Goal: Information Seeking & Learning: Learn about a topic

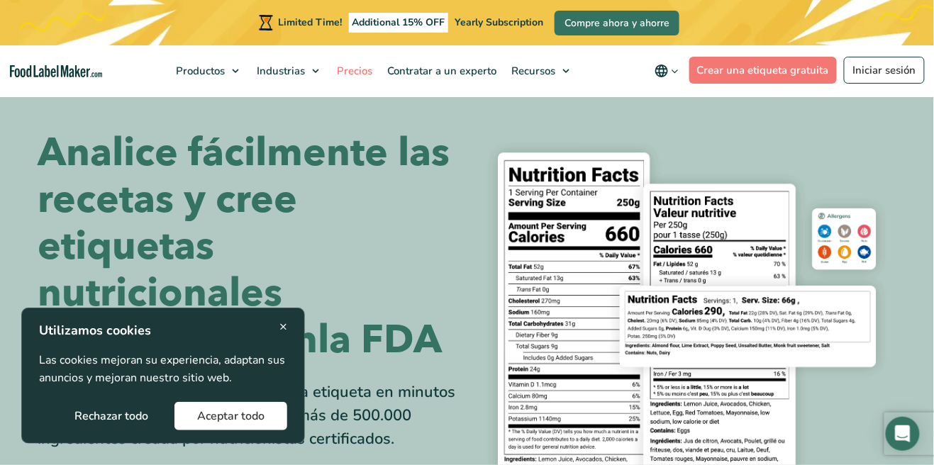
click at [361, 79] on link "Precios" at bounding box center [353, 70] width 47 height 51
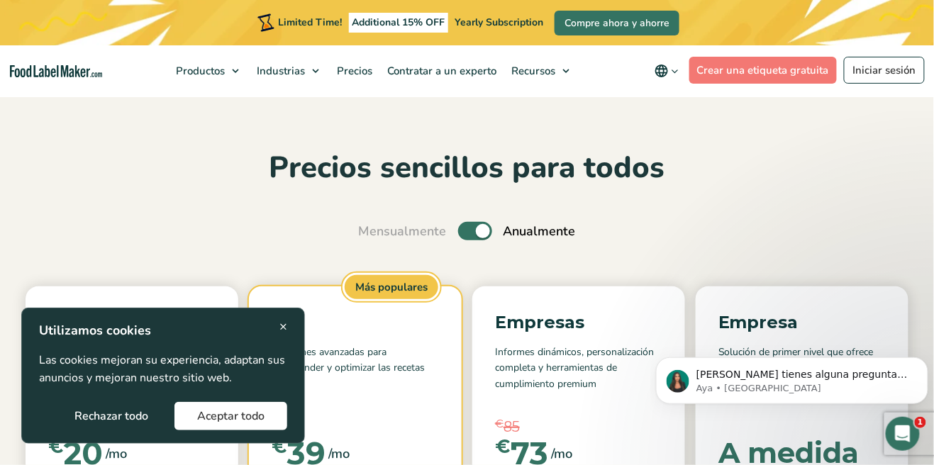
scroll to position [18, 0]
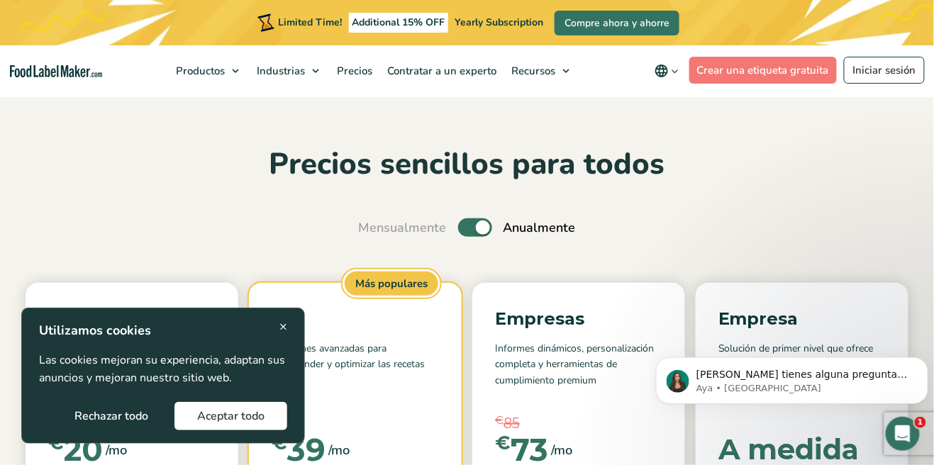
click at [479, 230] on label "Toggle" at bounding box center [475, 227] width 34 height 18
click at [371, 230] on input "Toggle" at bounding box center [366, 227] width 9 height 9
checkbox input "false"
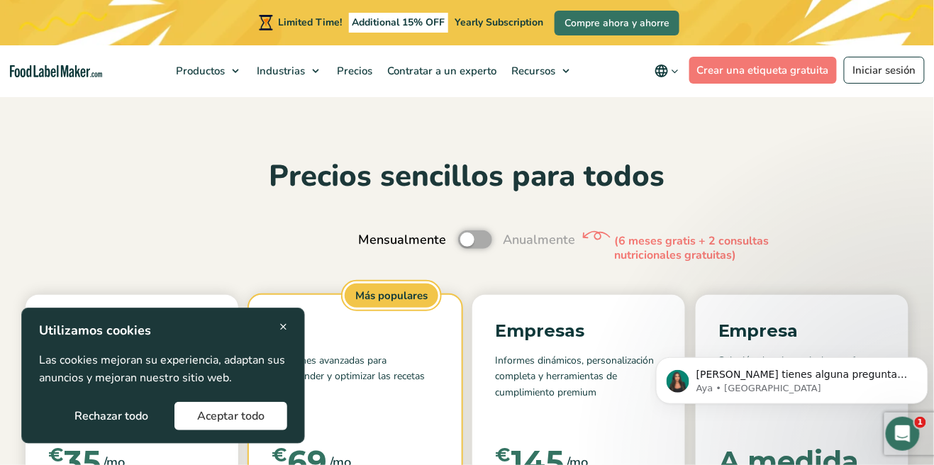
scroll to position [0, 0]
